Goal: Task Accomplishment & Management: Manage account settings

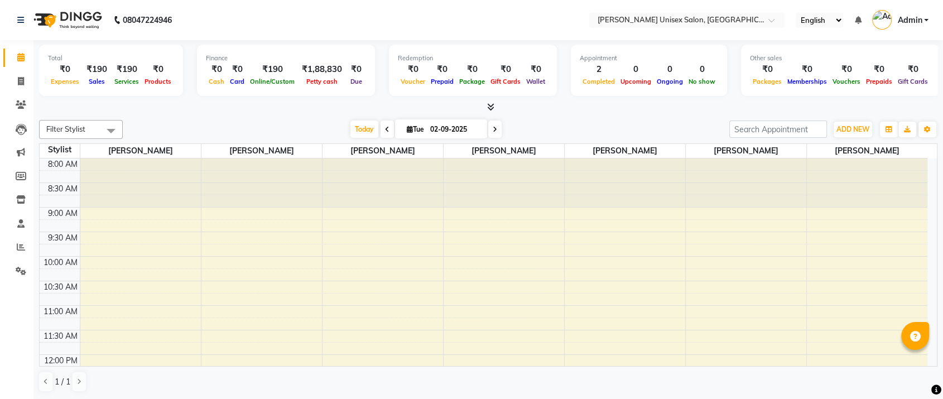
drag, startPoint x: 179, startPoint y: 316, endPoint x: 49, endPoint y: 160, distance: 203.6
click at [20, 102] on icon at bounding box center [21, 104] width 11 height 8
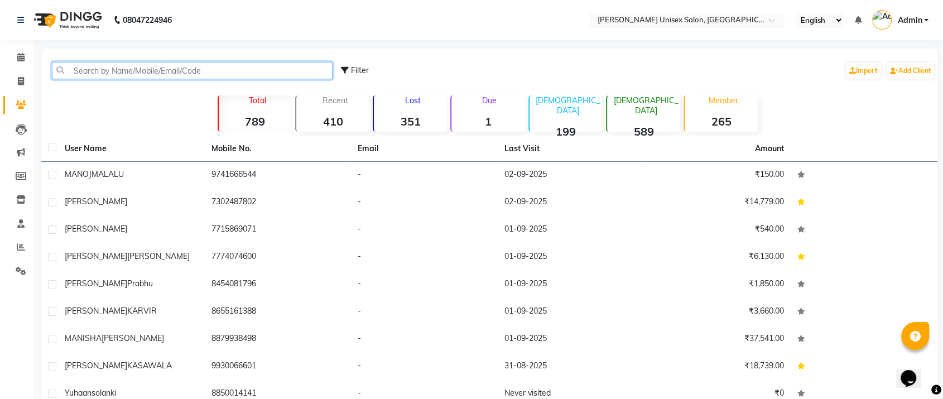
click at [81, 68] on input "text" at bounding box center [192, 70] width 281 height 17
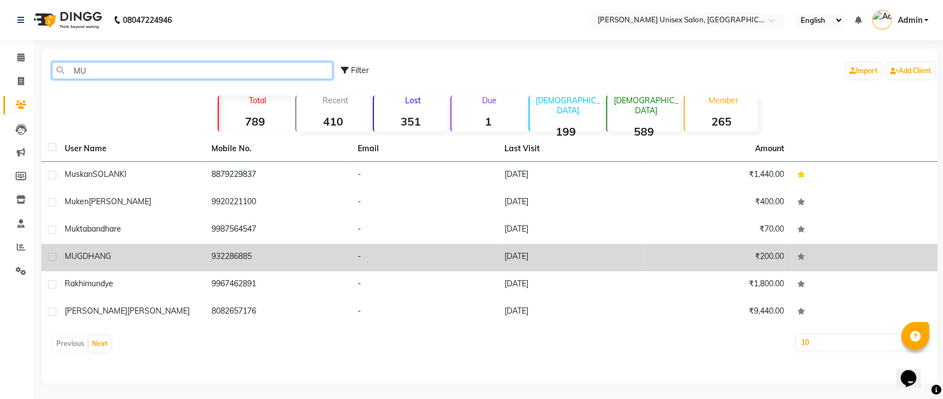
type input "MU"
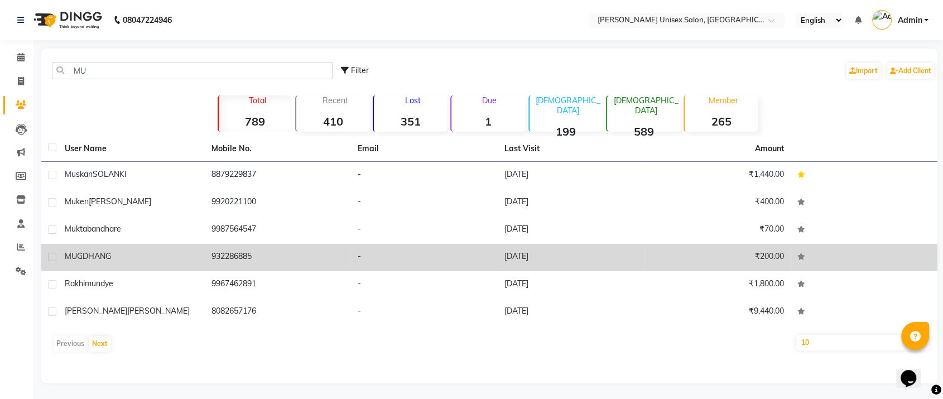
click at [88, 255] on span "MUGDHANG" at bounding box center [88, 256] width 46 height 10
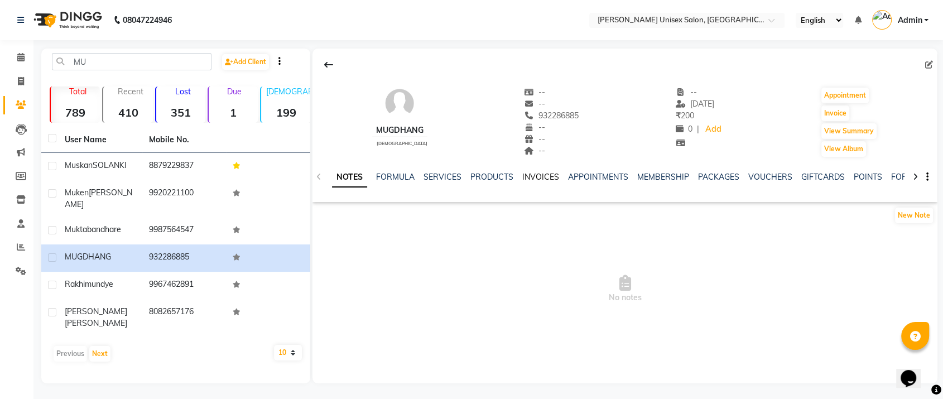
click at [529, 176] on link "INVOICES" at bounding box center [540, 177] width 37 height 10
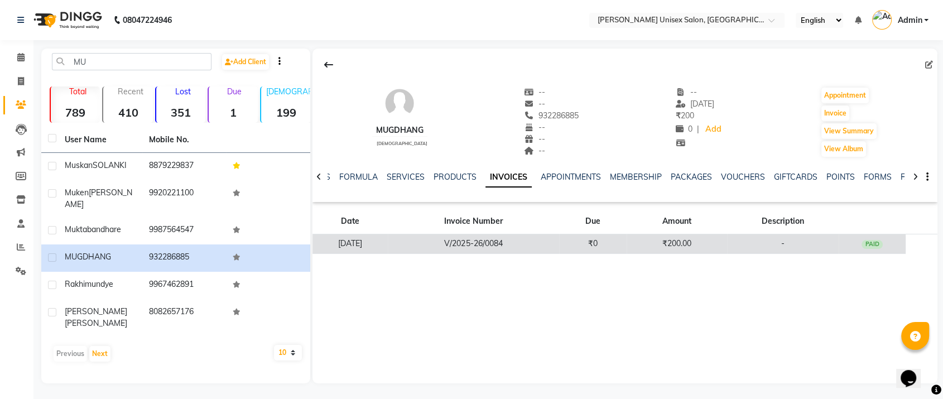
click at [541, 239] on td "V/2025-26/0084" at bounding box center [473, 244] width 171 height 20
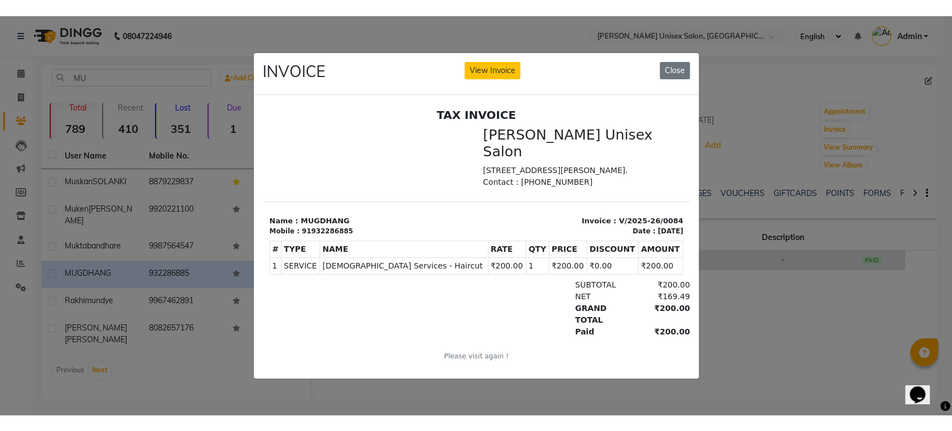
scroll to position [9, 0]
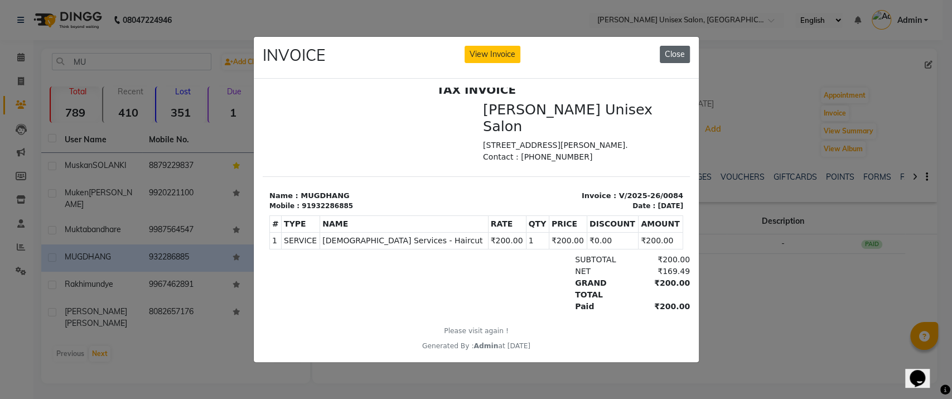
click at [674, 46] on button "Close" at bounding box center [675, 54] width 30 height 17
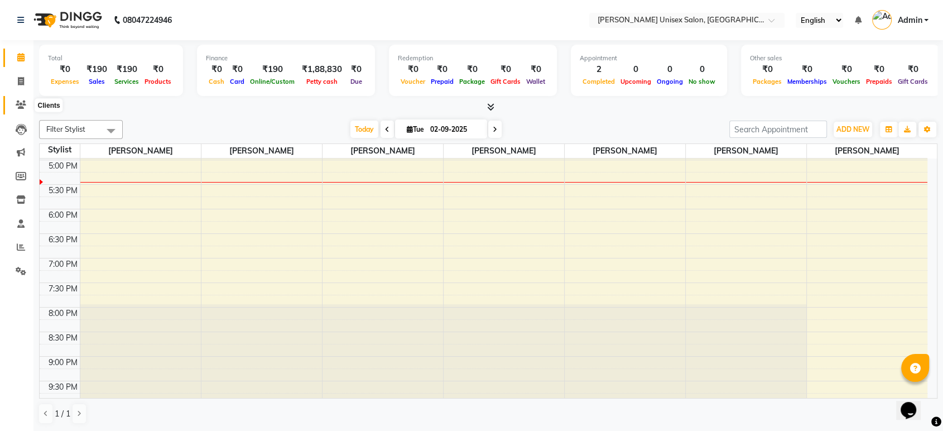
click at [20, 100] on icon at bounding box center [21, 104] width 11 height 8
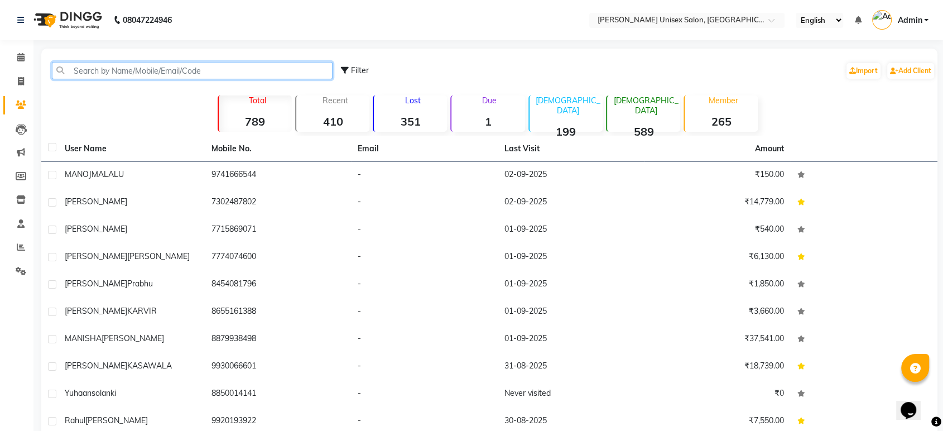
click at [118, 70] on input "text" at bounding box center [192, 70] width 281 height 17
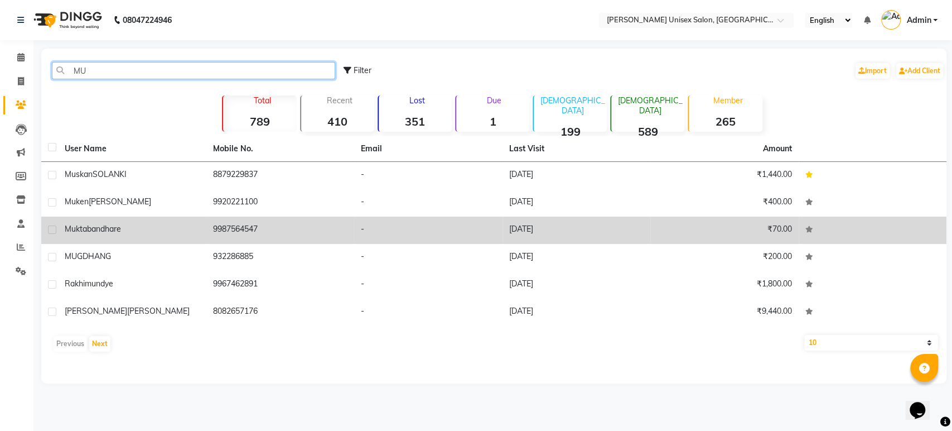
type input "MU"
click at [73, 224] on span "mukta" at bounding box center [76, 229] width 22 height 10
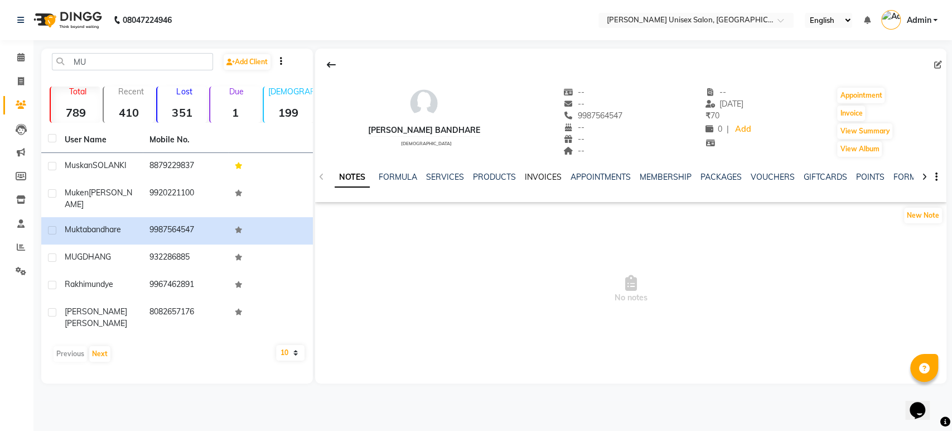
click at [539, 174] on link "INVOICES" at bounding box center [543, 177] width 37 height 10
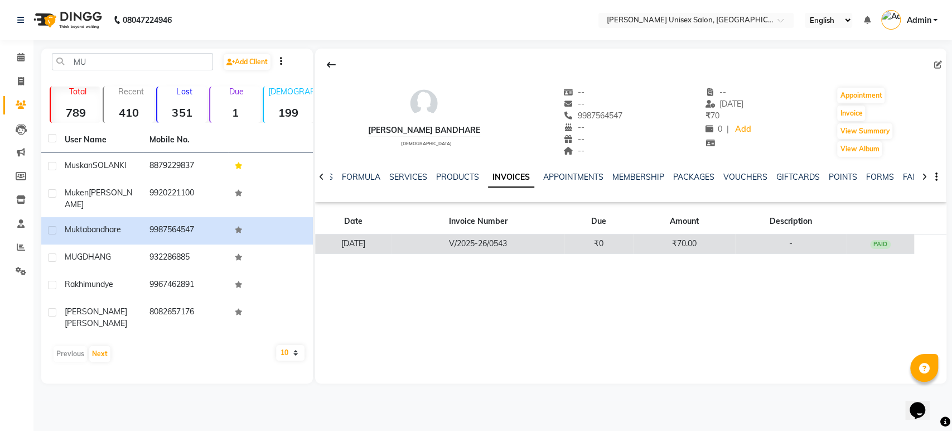
click at [553, 249] on td "V/2025-26/0543" at bounding box center [478, 244] width 173 height 20
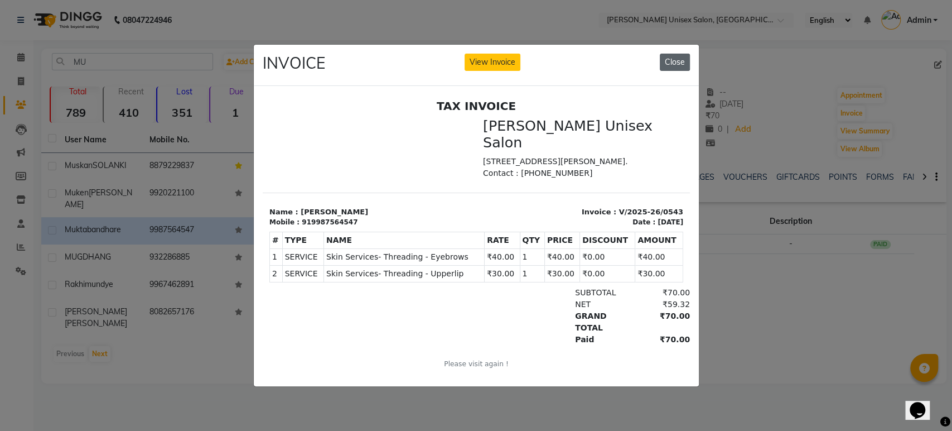
click at [671, 56] on button "Close" at bounding box center [675, 62] width 30 height 17
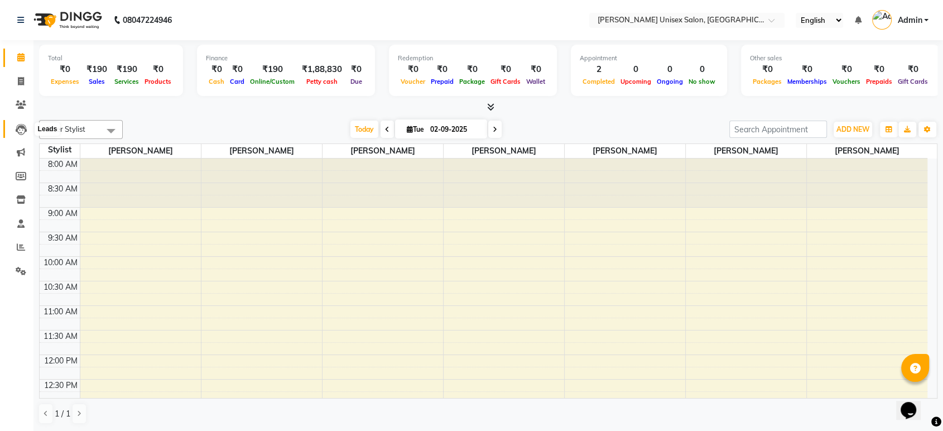
click at [22, 127] on icon at bounding box center [21, 129] width 11 height 11
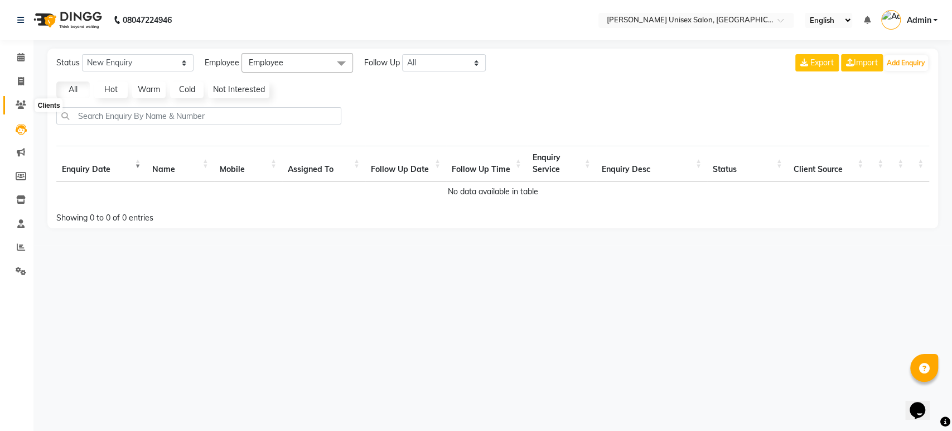
click at [18, 105] on icon at bounding box center [21, 104] width 11 height 8
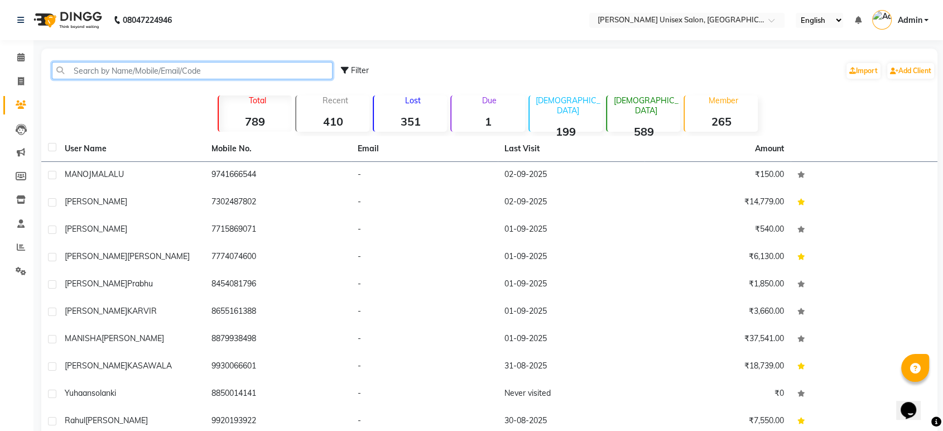
click at [98, 65] on input "text" at bounding box center [192, 70] width 281 height 17
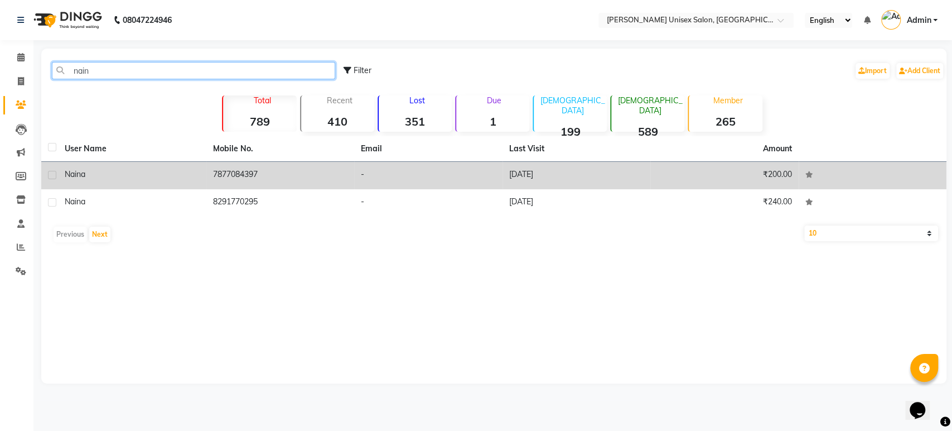
type input "nain"
click at [100, 173] on div "naina" at bounding box center [132, 174] width 135 height 12
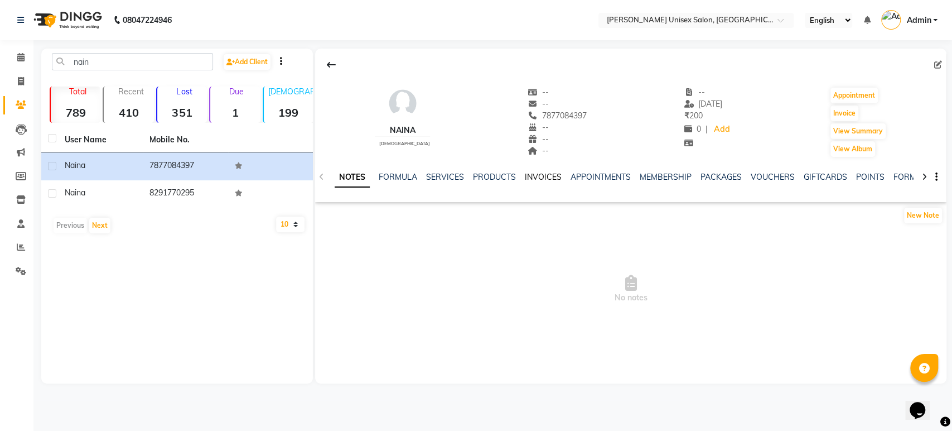
click at [541, 175] on link "INVOICES" at bounding box center [543, 177] width 37 height 10
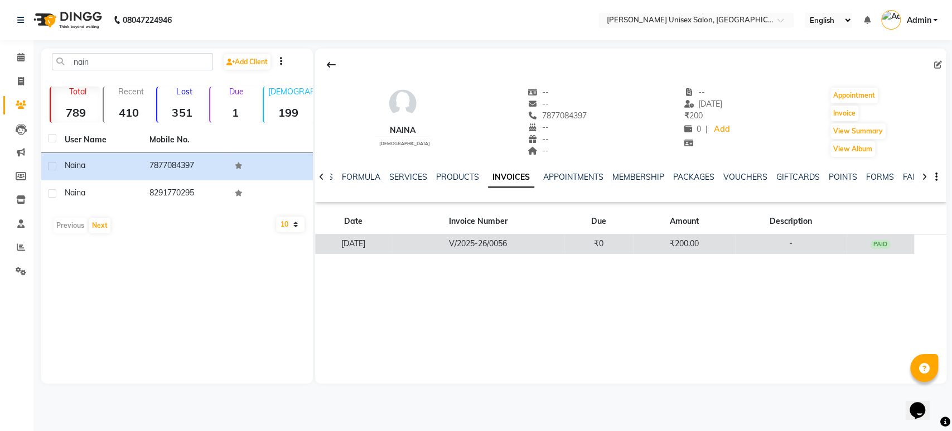
click at [565, 249] on td "V/2025-26/0056" at bounding box center [478, 244] width 173 height 20
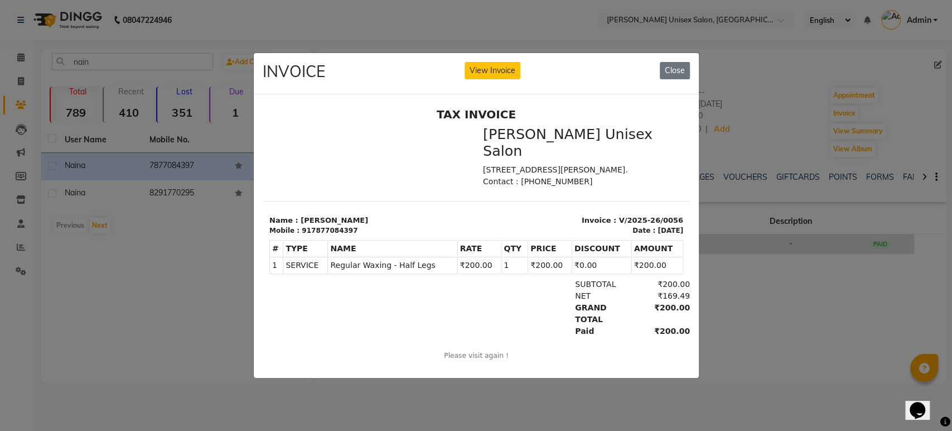
scroll to position [9, 0]
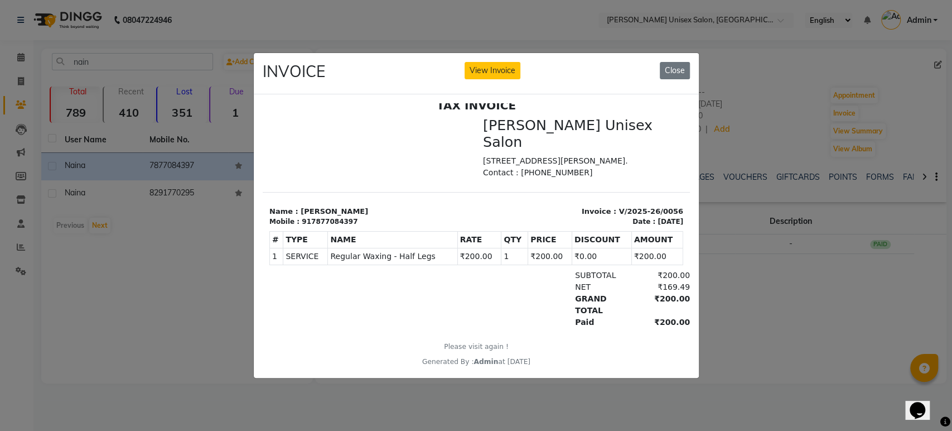
click at [437, 172] on div at bounding box center [369, 148] width 214 height 62
click at [387, 97] on div at bounding box center [476, 235] width 445 height 283
click at [673, 63] on button "Close" at bounding box center [675, 70] width 30 height 17
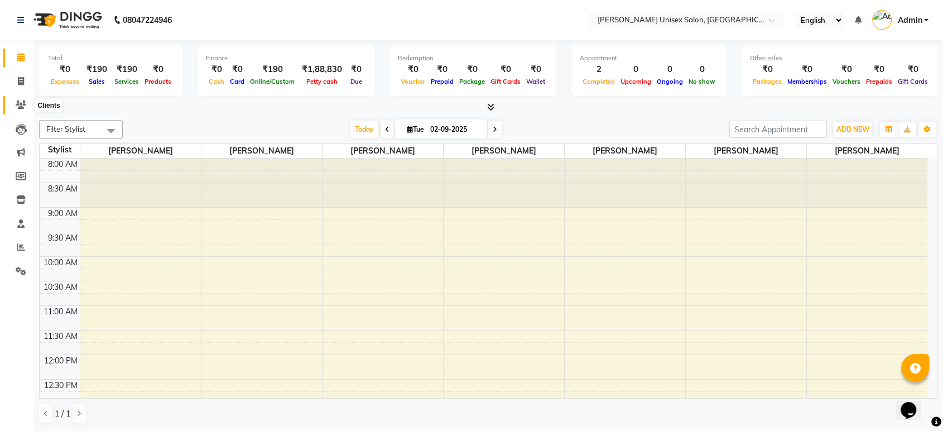
click at [18, 105] on icon at bounding box center [21, 104] width 11 height 8
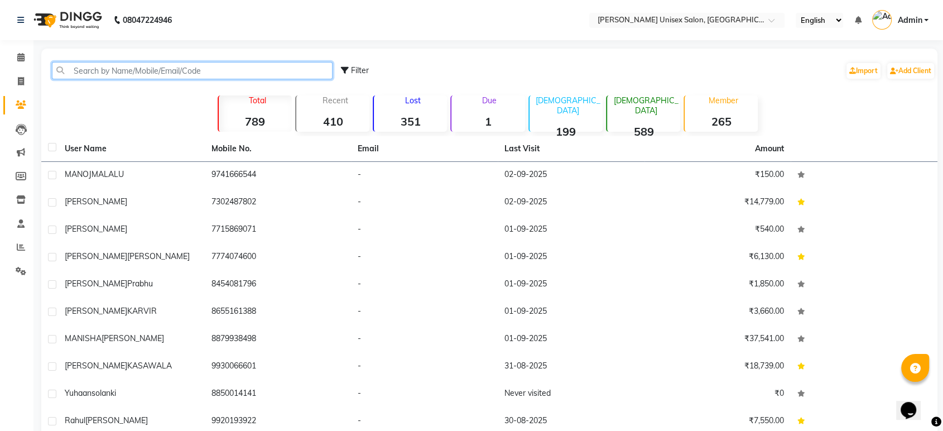
click at [197, 68] on input "text" at bounding box center [192, 70] width 281 height 17
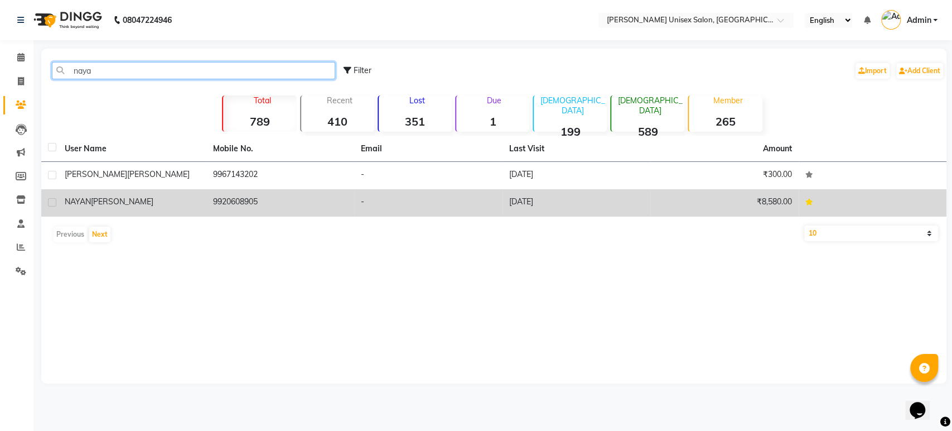
type input "naya"
click at [187, 204] on div "[PERSON_NAME]" at bounding box center [132, 202] width 135 height 12
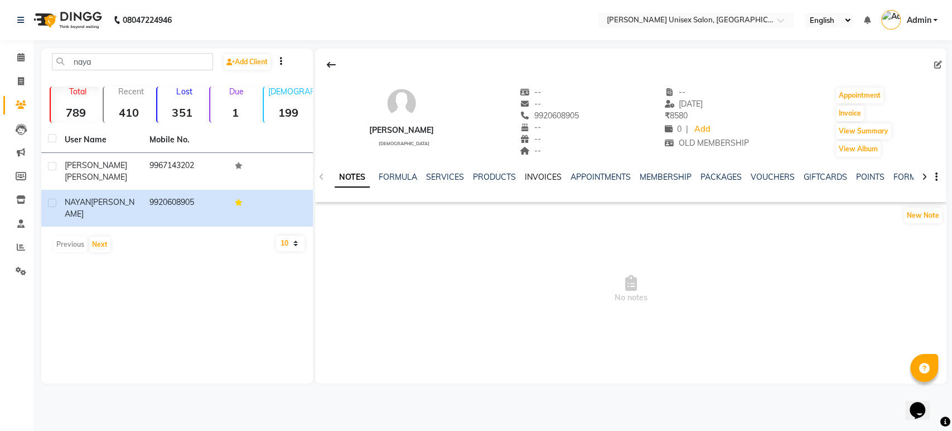
click at [543, 173] on link "INVOICES" at bounding box center [543, 177] width 37 height 10
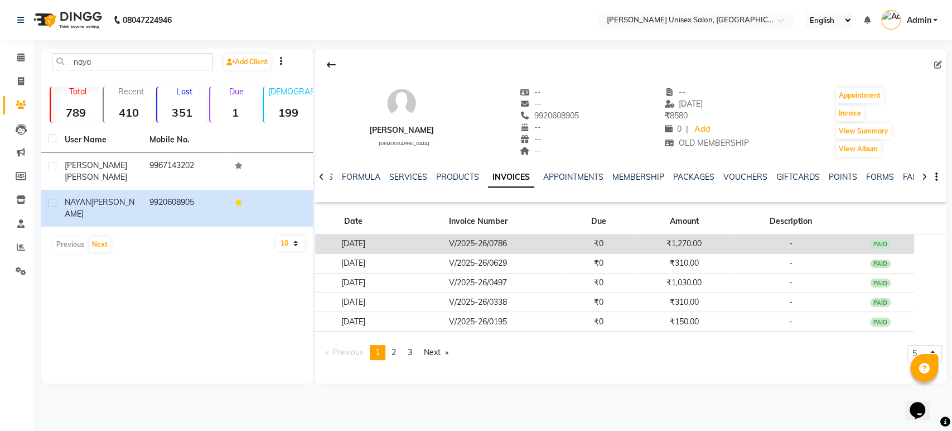
click at [587, 237] on td "₹0" at bounding box center [599, 244] width 69 height 20
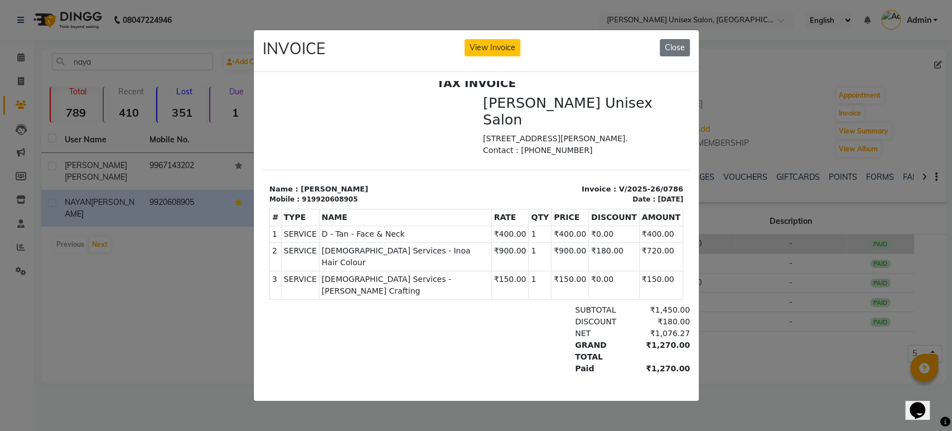
scroll to position [6, 0]
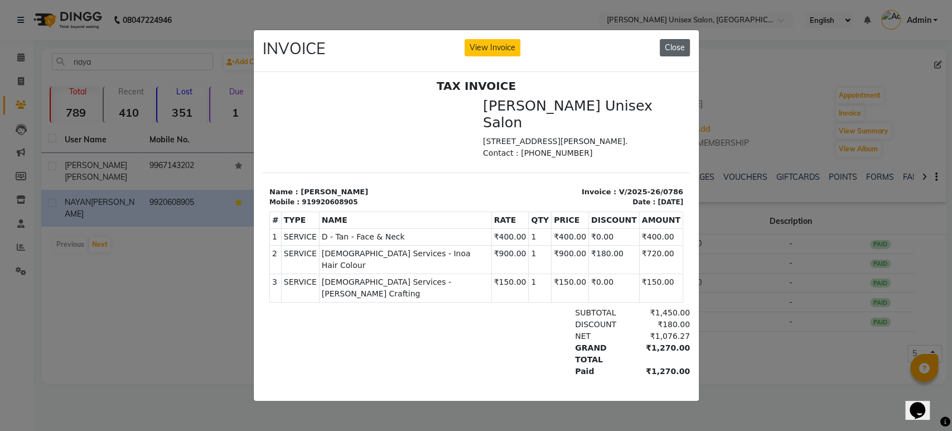
click at [673, 42] on button "Close" at bounding box center [675, 47] width 30 height 17
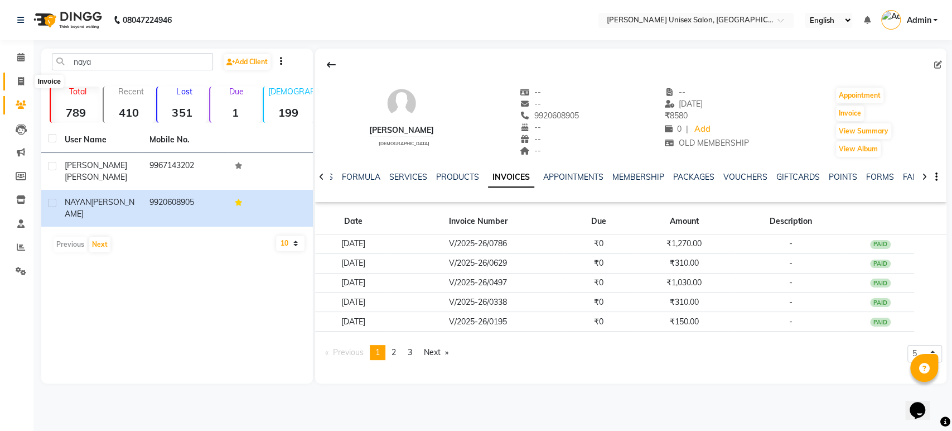
click at [22, 83] on icon at bounding box center [21, 81] width 6 height 8
select select "7372"
select select "service"
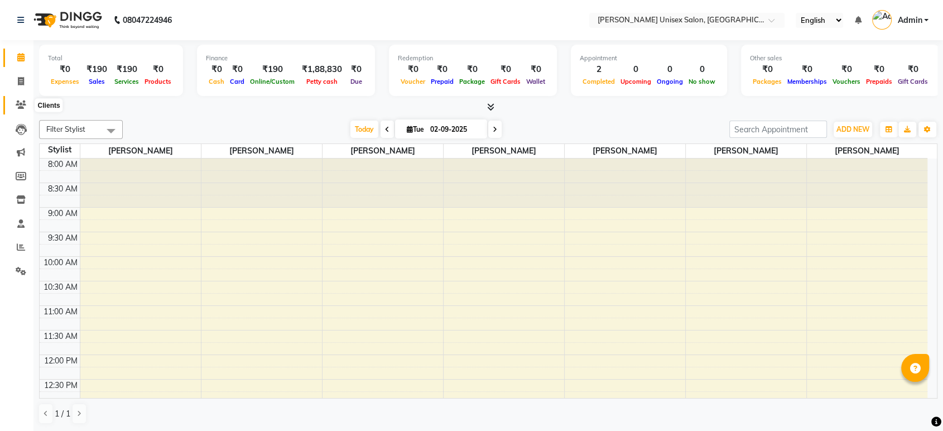
click at [13, 106] on span at bounding box center [21, 105] width 20 height 13
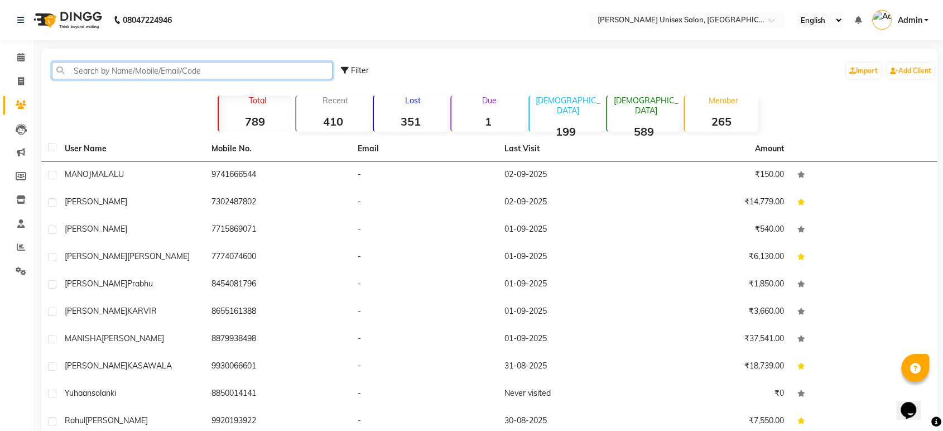
click at [136, 67] on input "text" at bounding box center [192, 70] width 281 height 17
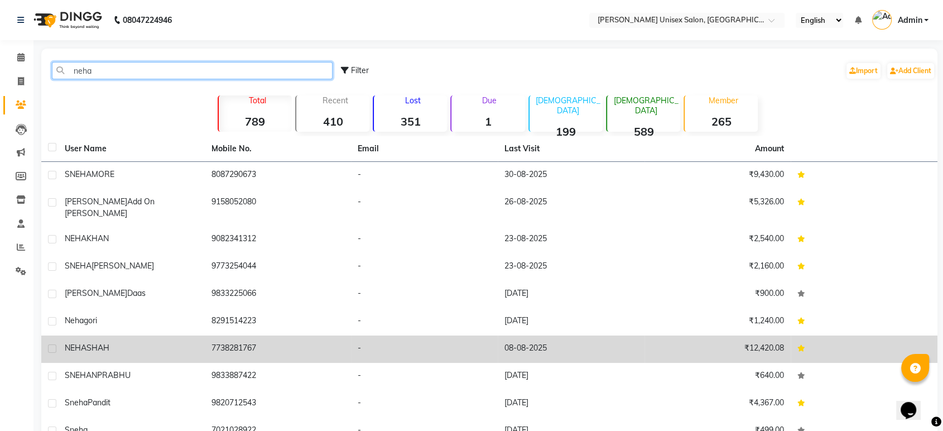
type input "neha"
click at [127, 342] on div "NEHA SHAH" at bounding box center [131, 348] width 133 height 12
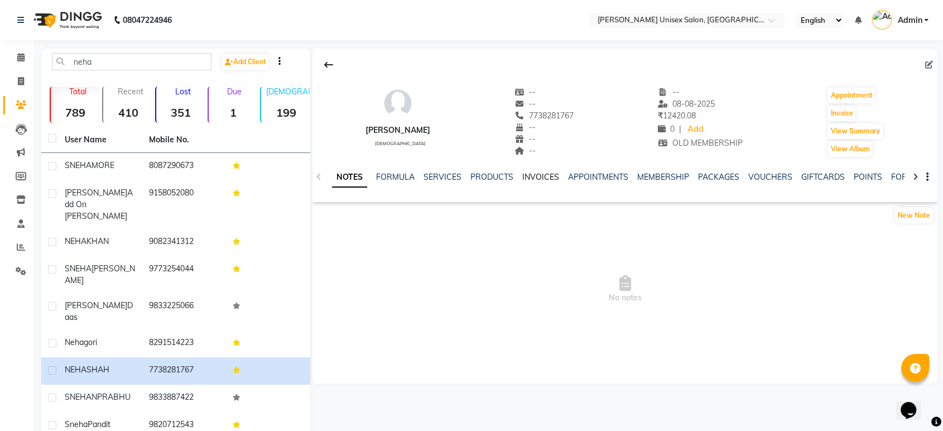
click at [530, 177] on link "INVOICES" at bounding box center [540, 177] width 37 height 10
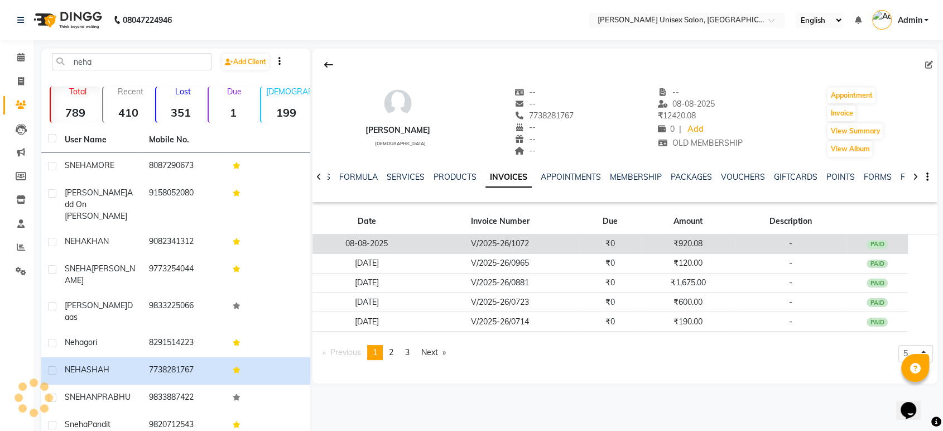
click at [576, 242] on td "V/2025-26/1072" at bounding box center [500, 244] width 158 height 20
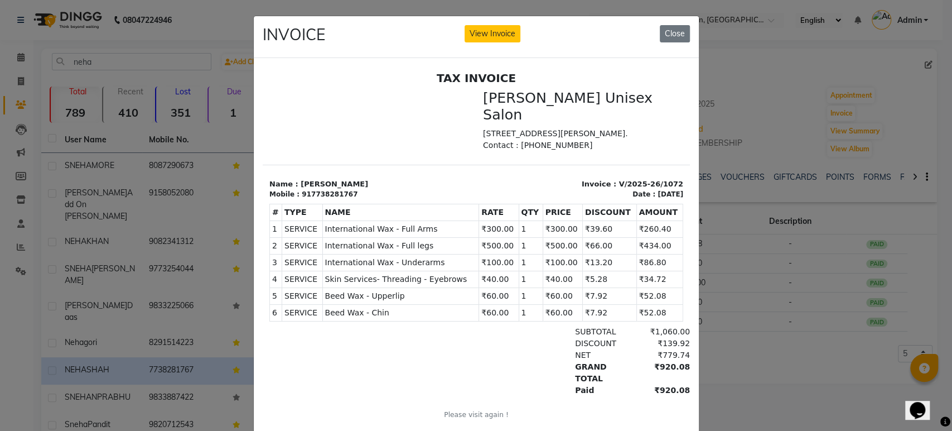
click at [731, 21] on ngb-modal-window "INVOICE View Invoice Close" at bounding box center [476, 215] width 952 height 431
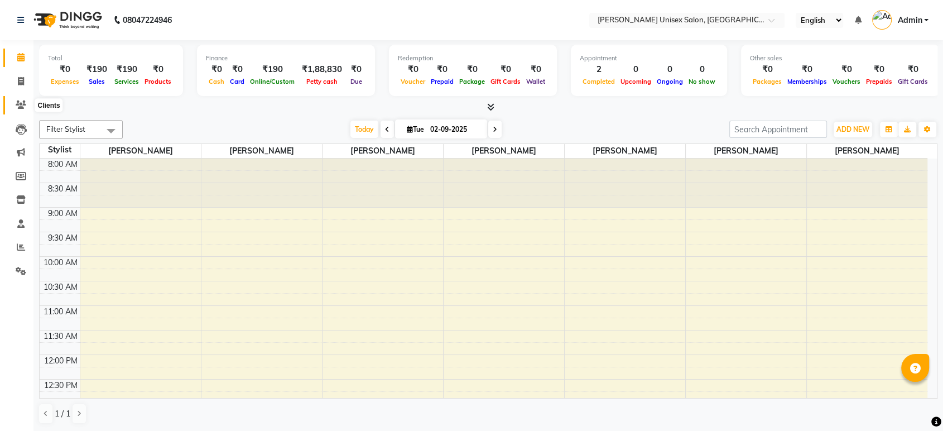
click at [18, 102] on icon at bounding box center [21, 104] width 11 height 8
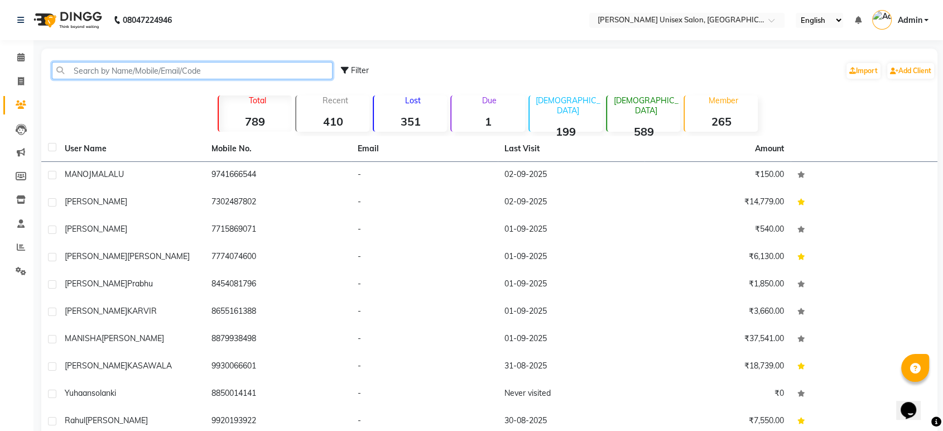
click at [116, 71] on input "text" at bounding box center [192, 70] width 281 height 17
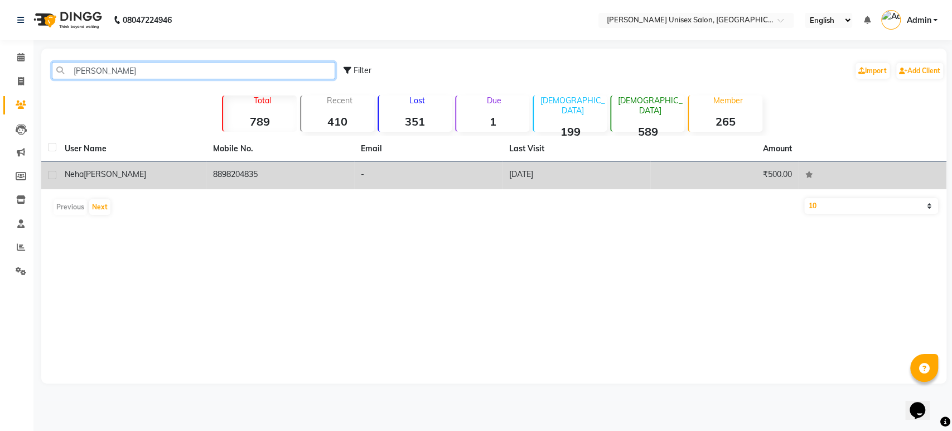
type input "neha pate"
click at [110, 168] on div "neha patel" at bounding box center [132, 174] width 135 height 12
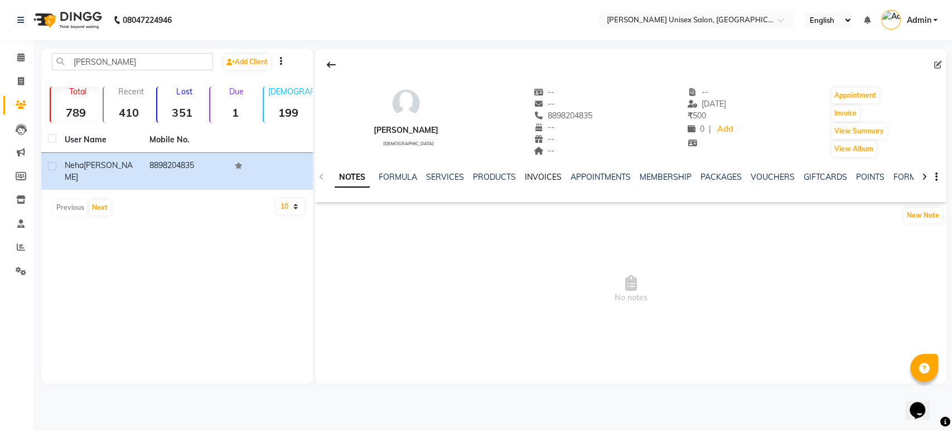
click at [537, 176] on link "INVOICES" at bounding box center [543, 177] width 37 height 10
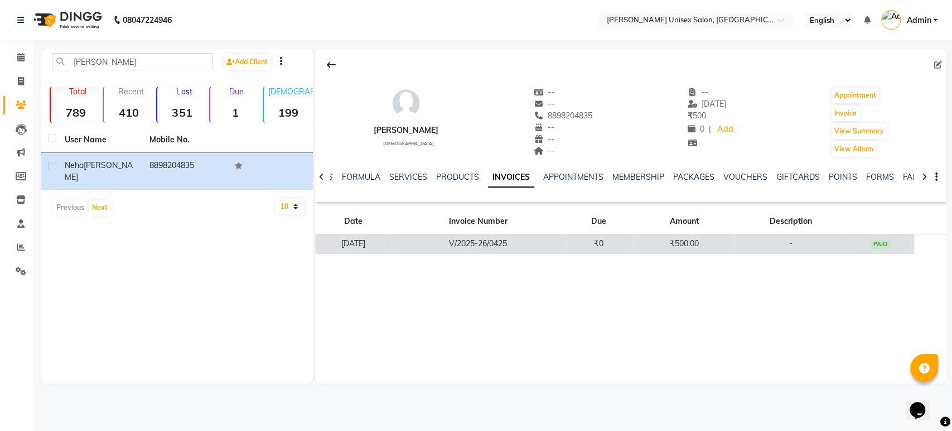
click at [493, 241] on td "V/2025-26/0425" at bounding box center [478, 244] width 173 height 20
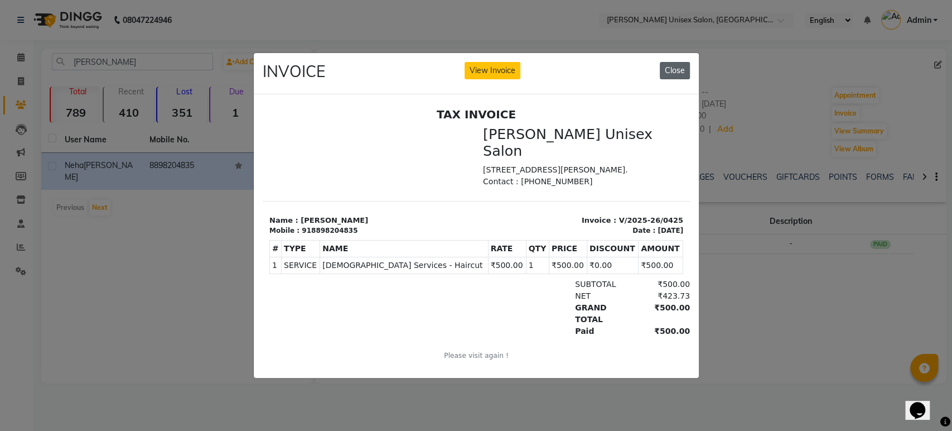
click at [680, 62] on button "Close" at bounding box center [675, 70] width 30 height 17
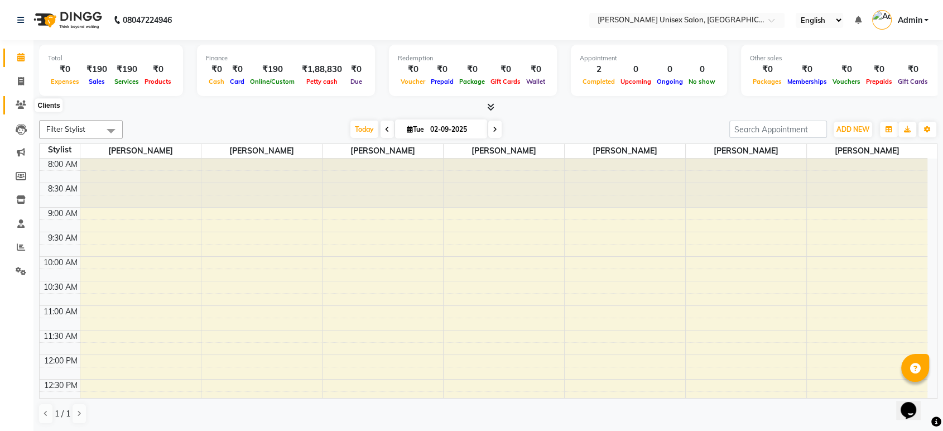
click at [20, 104] on icon at bounding box center [21, 104] width 11 height 8
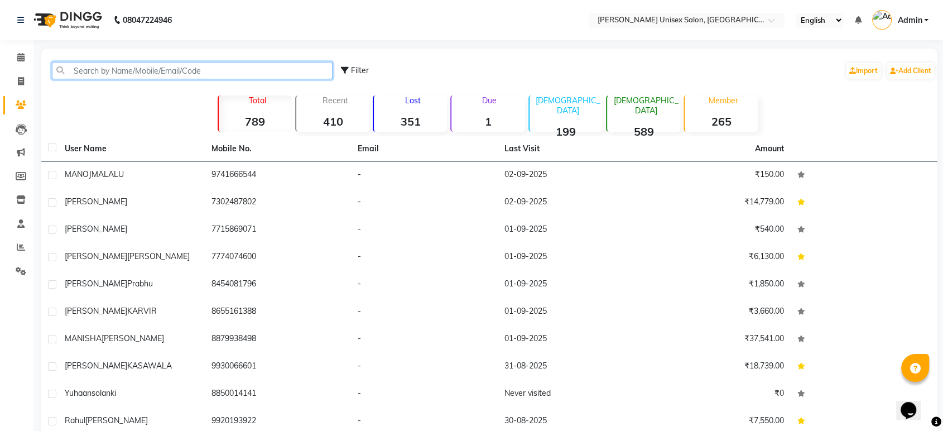
click at [203, 69] on input "text" at bounding box center [192, 70] width 281 height 17
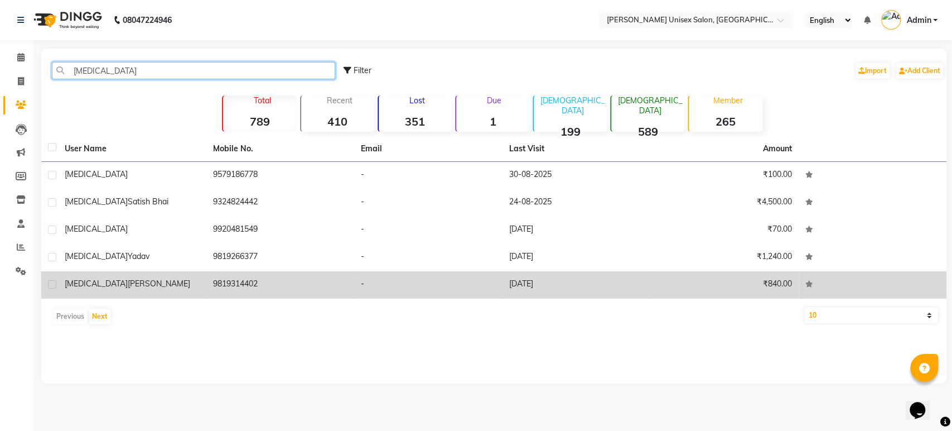
type input "[MEDICAL_DATA]"
click at [128, 283] on span "[PERSON_NAME]" at bounding box center [159, 283] width 62 height 10
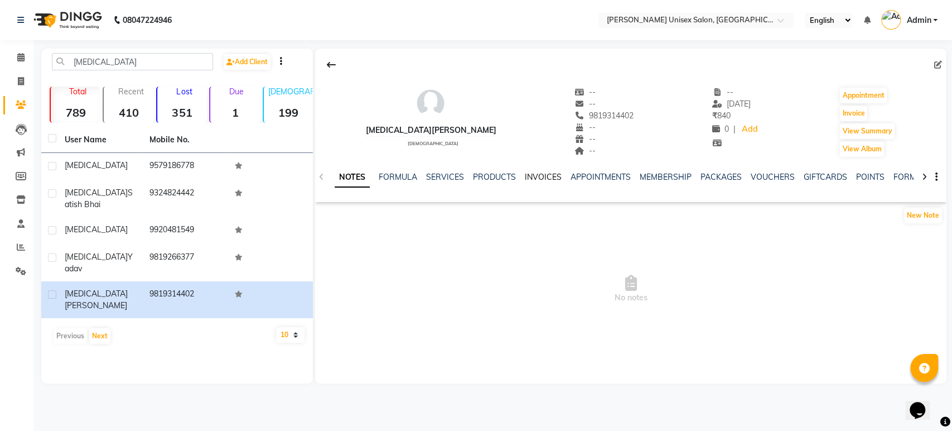
click at [539, 176] on link "INVOICES" at bounding box center [543, 177] width 37 height 10
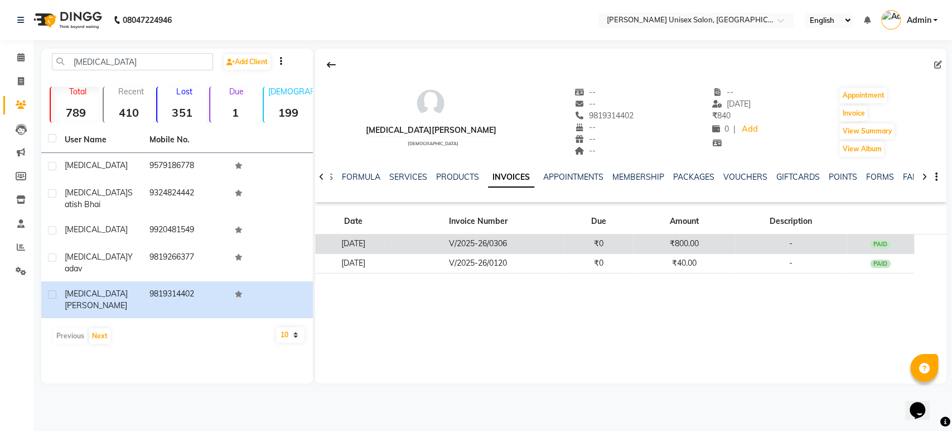
click at [523, 238] on td "V/2025-26/0306" at bounding box center [478, 244] width 173 height 20
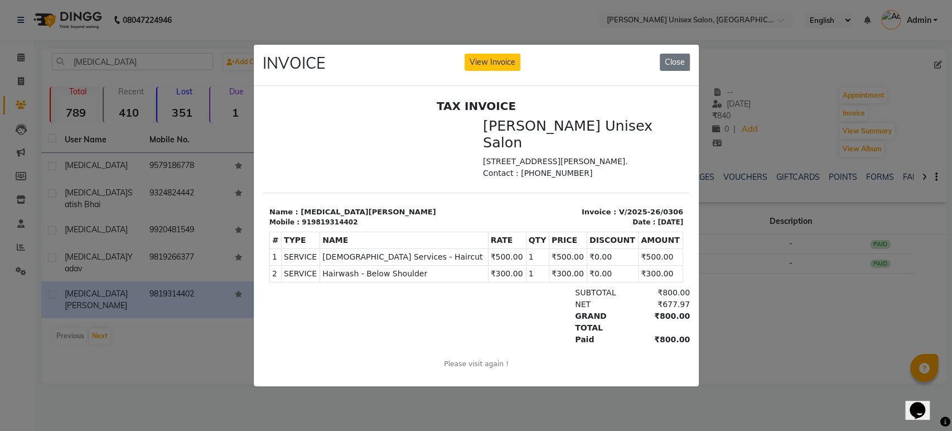
click at [750, 58] on ngb-modal-window "INVOICE View Invoice Close" at bounding box center [476, 215] width 952 height 431
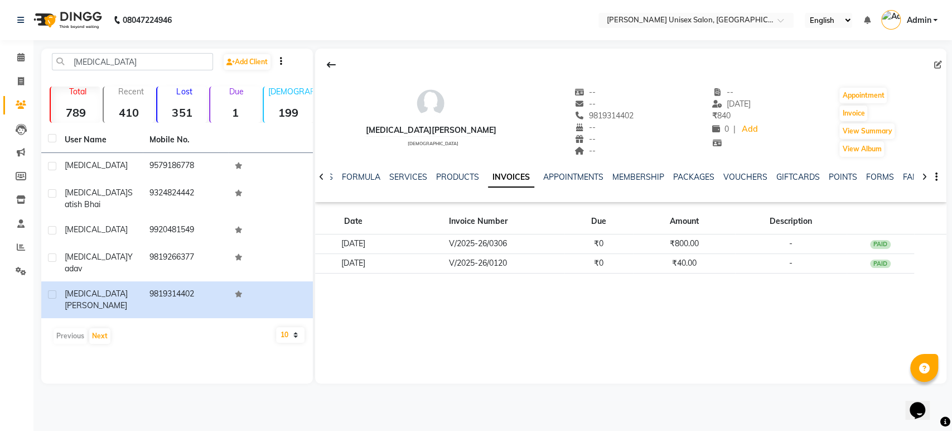
click at [391, 18] on nav "08047224946 Select Location × Ann Unisex Salon, Dahisar English ENGLISH Español…" at bounding box center [476, 20] width 952 height 40
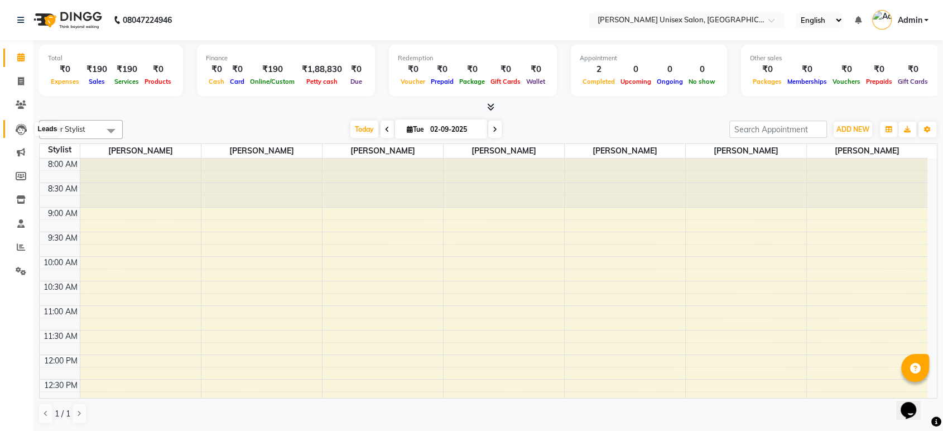
click at [18, 128] on icon at bounding box center [21, 129] width 11 height 11
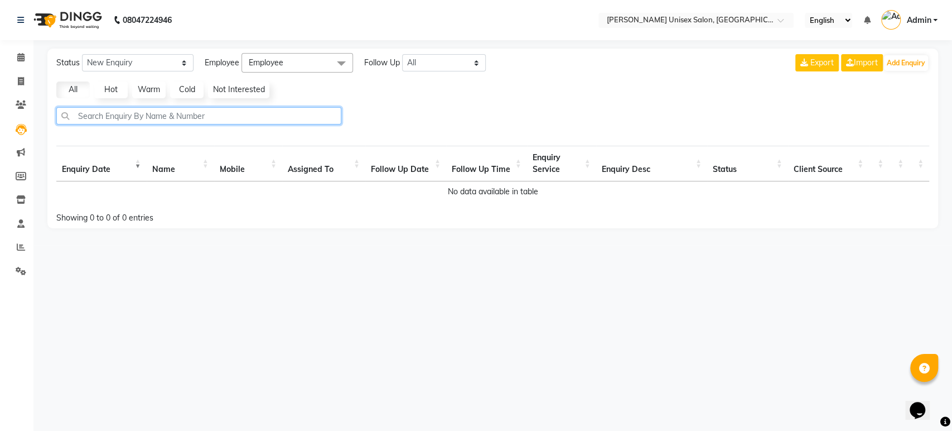
click at [107, 115] on input "text" at bounding box center [198, 115] width 285 height 17
type input "n"
click at [107, 115] on input "text" at bounding box center [198, 115] width 285 height 17
drag, startPoint x: 107, startPoint y: 115, endPoint x: 24, endPoint y: 105, distance: 83.7
click at [24, 105] on app-home "08047224946 Select Location × [PERSON_NAME] Unisex Salon, Dahisar English ENGLI…" at bounding box center [476, 122] width 952 height 245
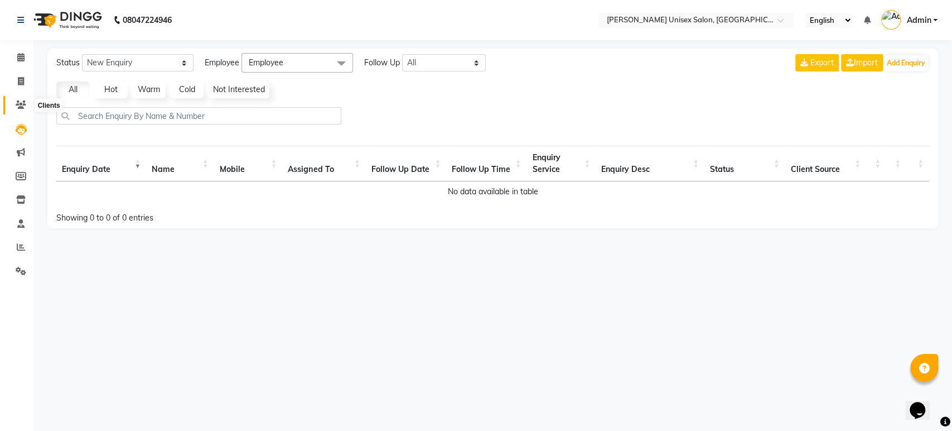
click at [24, 105] on icon at bounding box center [21, 104] width 11 height 8
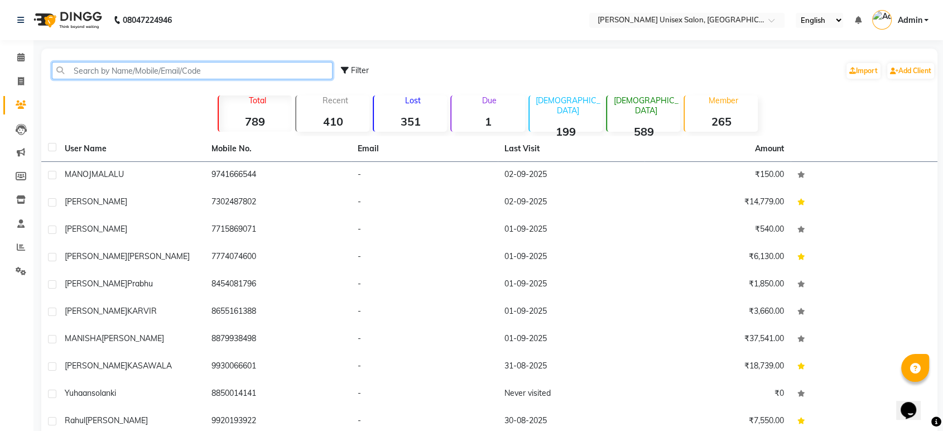
click at [174, 73] on input "text" at bounding box center [192, 70] width 281 height 17
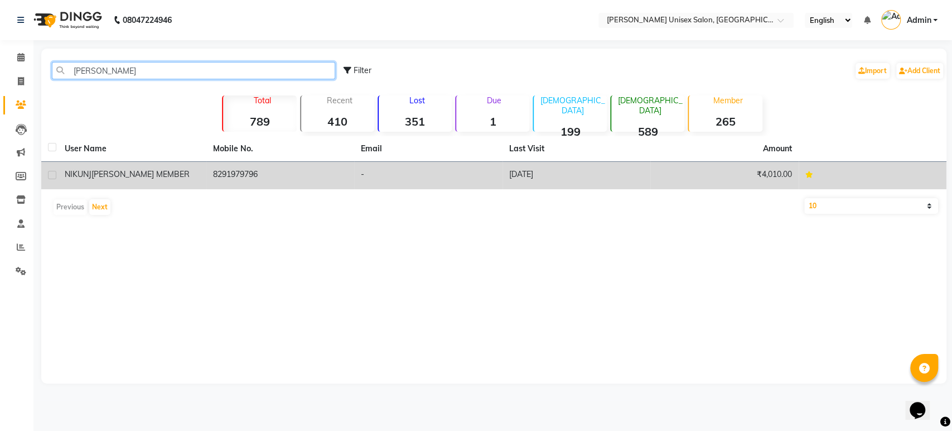
type input "[PERSON_NAME]"
click at [219, 170] on td "8291979796" at bounding box center [280, 175] width 148 height 27
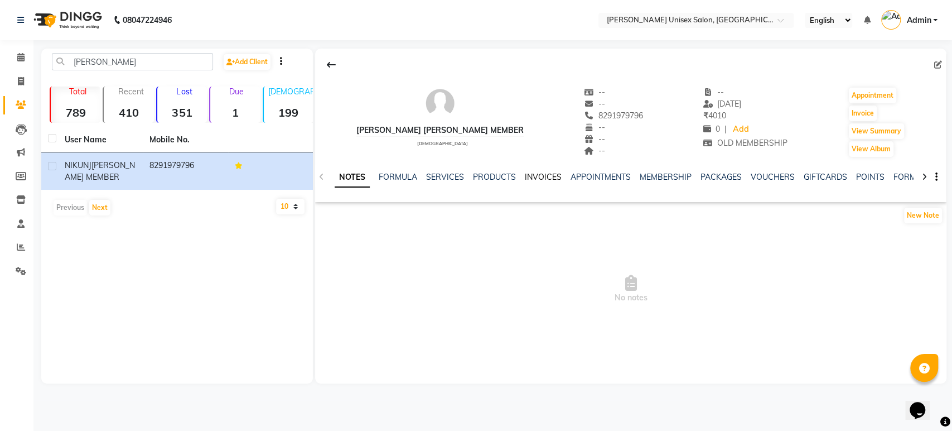
click at [536, 174] on link "INVOICES" at bounding box center [543, 177] width 37 height 10
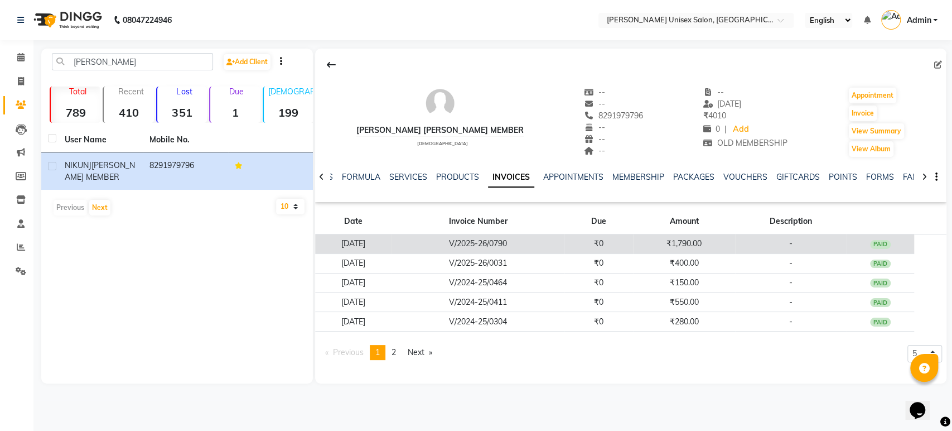
click at [490, 243] on td "V/2025-26/0790" at bounding box center [478, 244] width 173 height 20
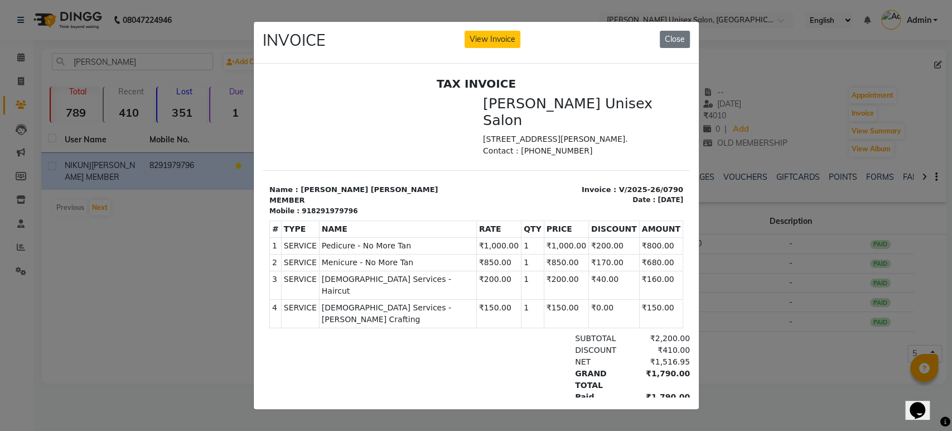
click at [791, 289] on ngb-modal-window "INVOICE View Invoice Close" at bounding box center [476, 215] width 952 height 431
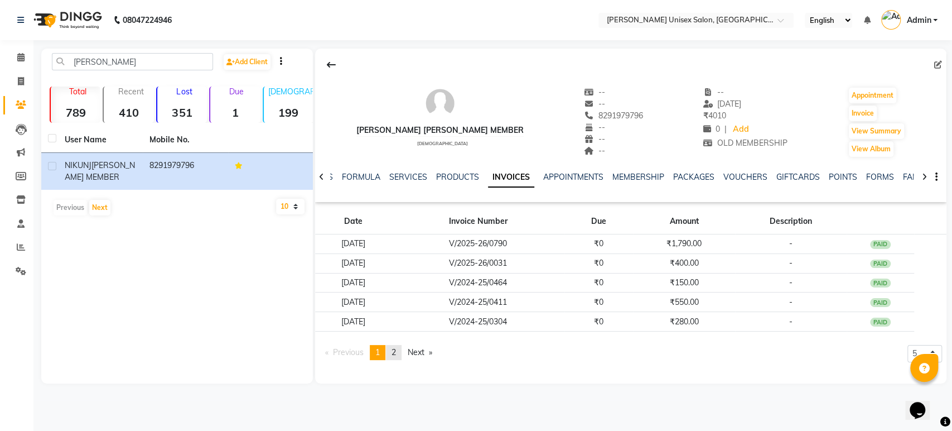
click at [395, 351] on span "2" at bounding box center [394, 352] width 4 height 10
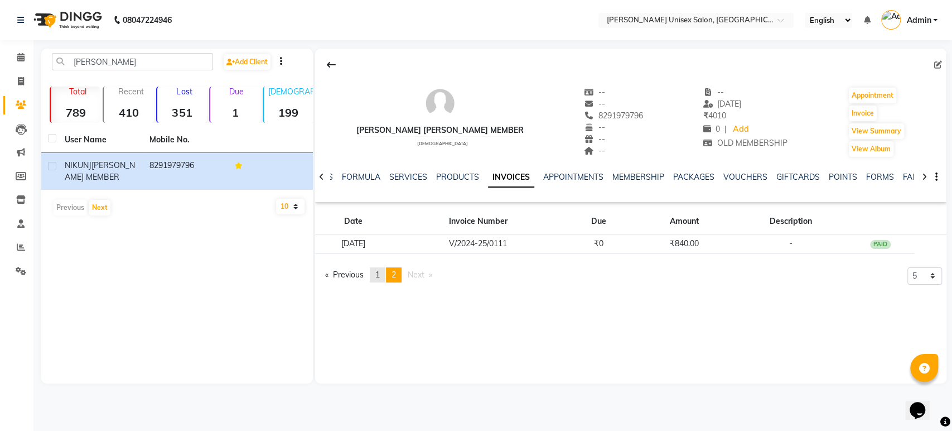
click at [379, 273] on span "1" at bounding box center [377, 274] width 4 height 10
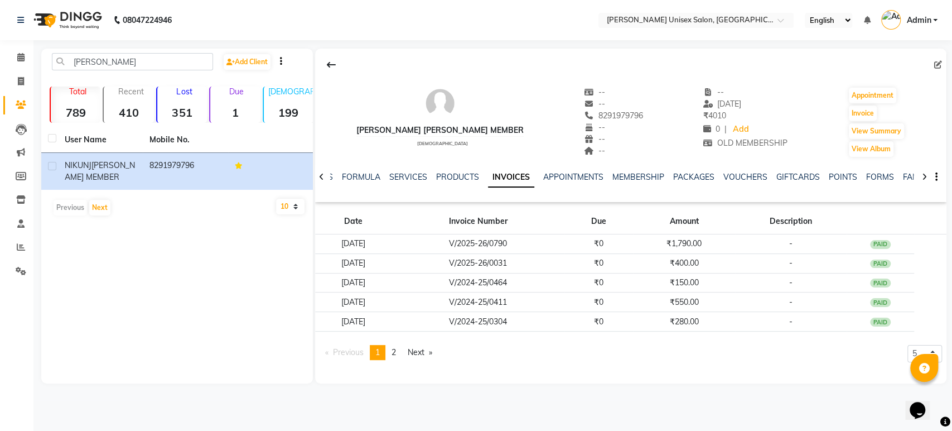
click at [367, 110] on div "[PERSON_NAME] [PERSON_NAME] MEMBER [DEMOGRAPHIC_DATA]" at bounding box center [439, 121] width 167 height 71
